Goal: Check status: Check status

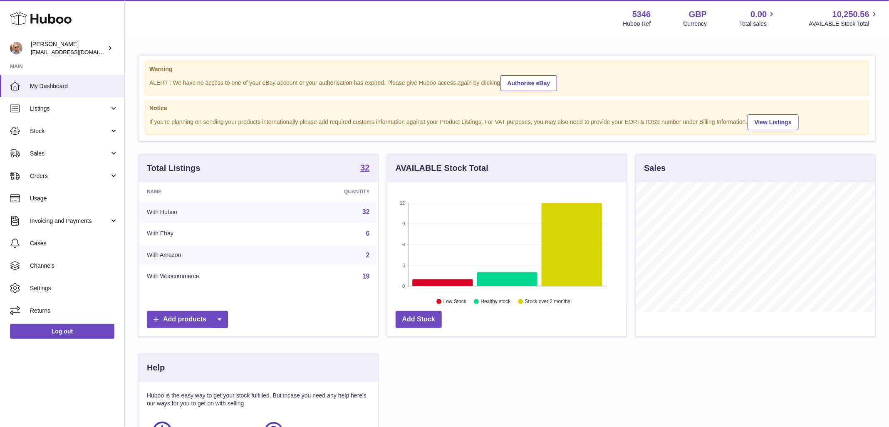
scroll to position [130, 240]
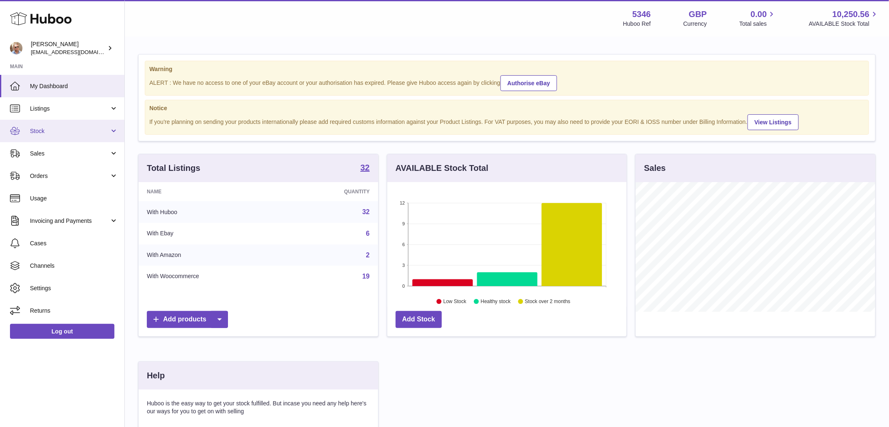
click at [49, 127] on span "Stock" at bounding box center [69, 131] width 79 height 8
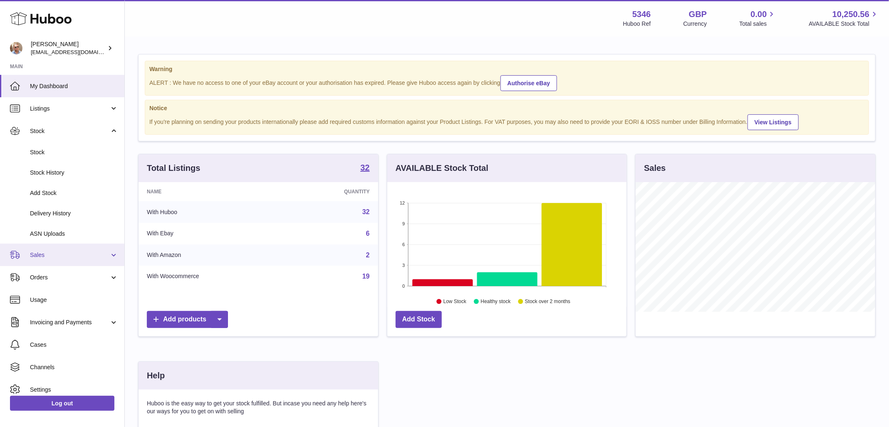
click at [62, 262] on link "Sales" at bounding box center [62, 255] width 124 height 22
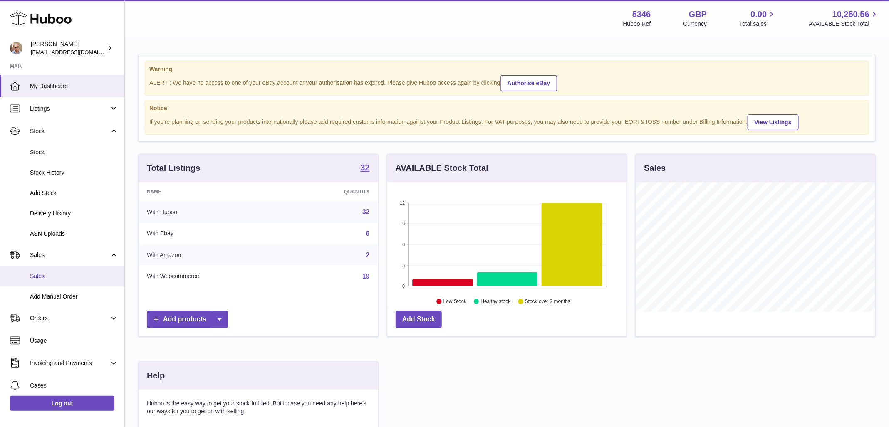
click at [61, 282] on link "Sales" at bounding box center [62, 276] width 124 height 20
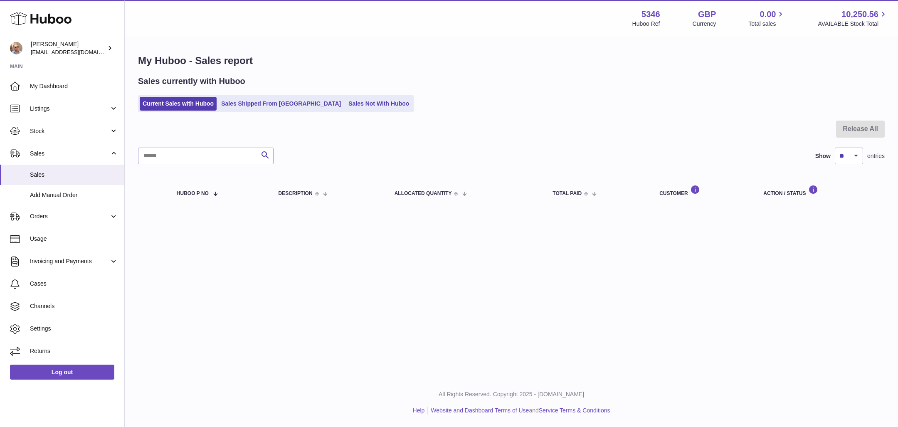
click at [678, 79] on div "Sales currently with Huboo" at bounding box center [511, 81] width 747 height 11
click at [667, 114] on div "My Huboo - Sales report Sales currently with Huboo Current Sales with Huboo Sal…" at bounding box center [512, 131] width 774 height 188
